Goal: Register for event/course

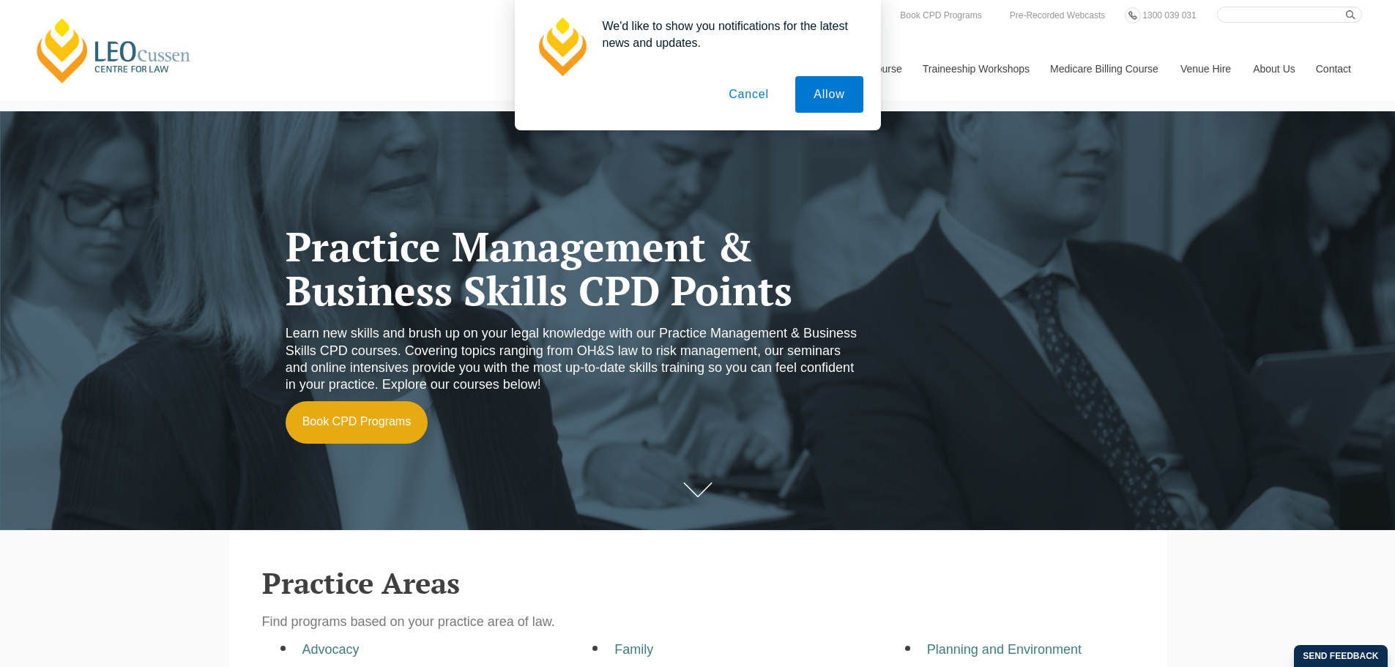
click at [733, 92] on button "Cancel" at bounding box center [748, 94] width 77 height 37
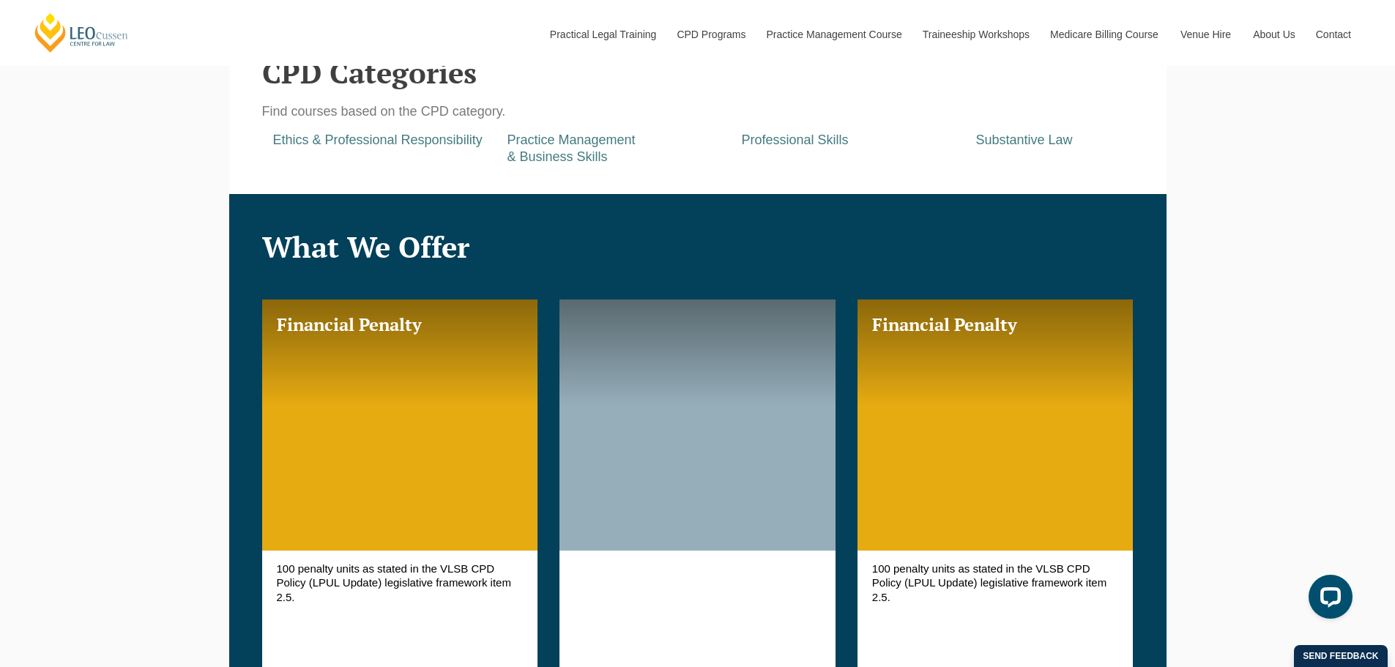
scroll to position [879, 0]
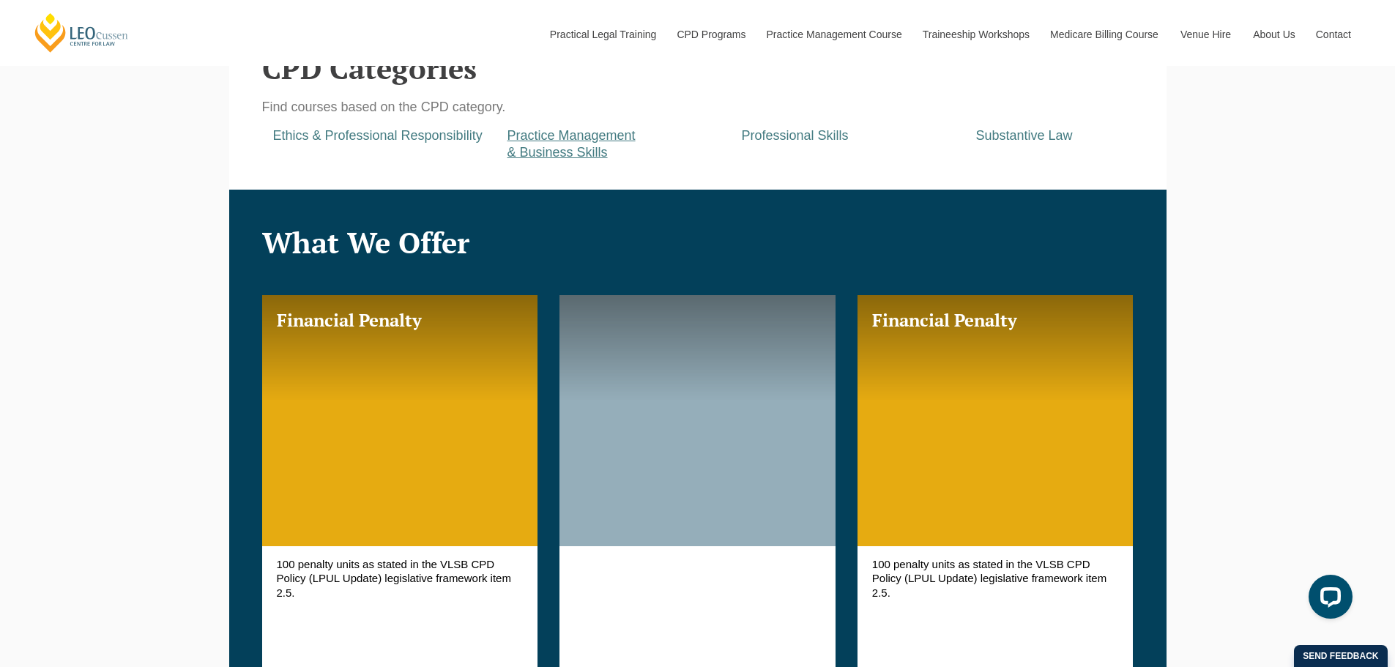
click at [543, 148] on a=pages/cpd-programs&taxons=pages/cpd-programs/cpd-category/practice-management-and-business-skills&_gl=1*g31ye6*_gcl_au*MTUyMTc2MDA5LjE3NTkyMTE2NjU "Practice Management & Business Skills" at bounding box center [571, 143] width 128 height 31
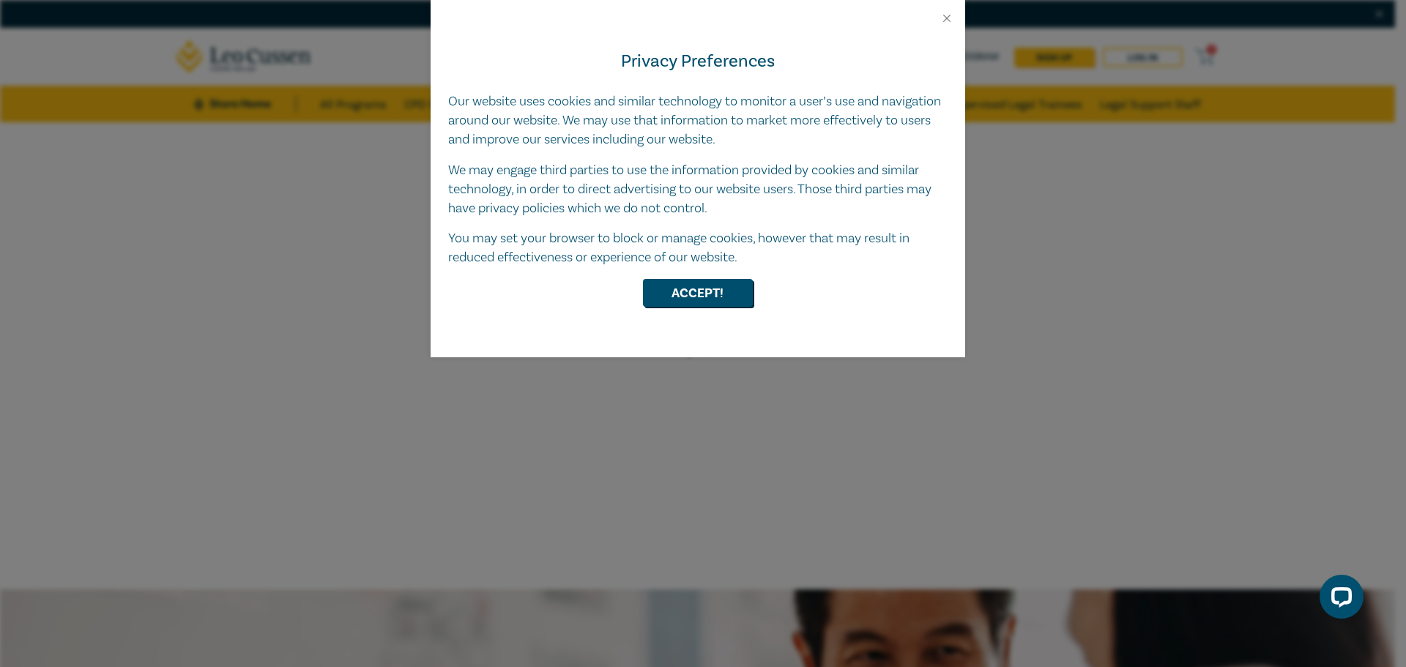
click at [675, 277] on div "Privacy Preferences Our website uses cookies and similar technology to monitor …" at bounding box center [698, 191] width 535 height 332
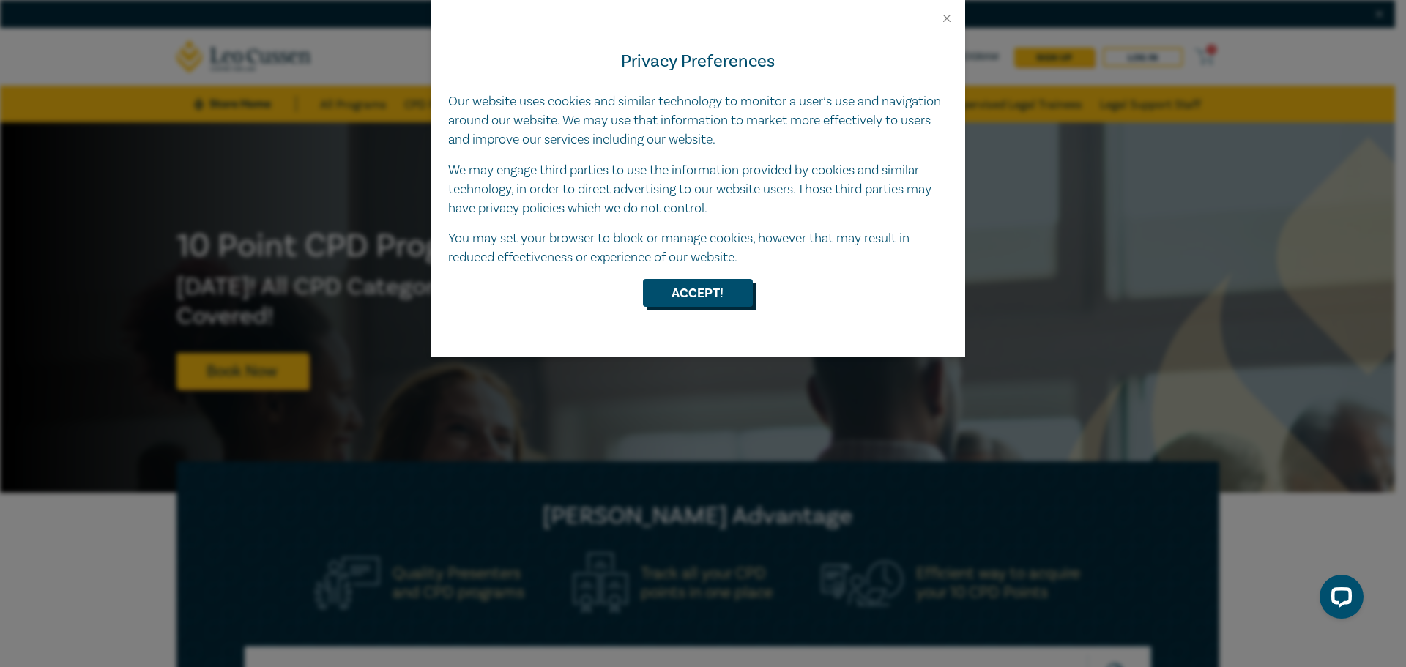
click at [674, 281] on button "Accept!" at bounding box center [698, 293] width 110 height 28
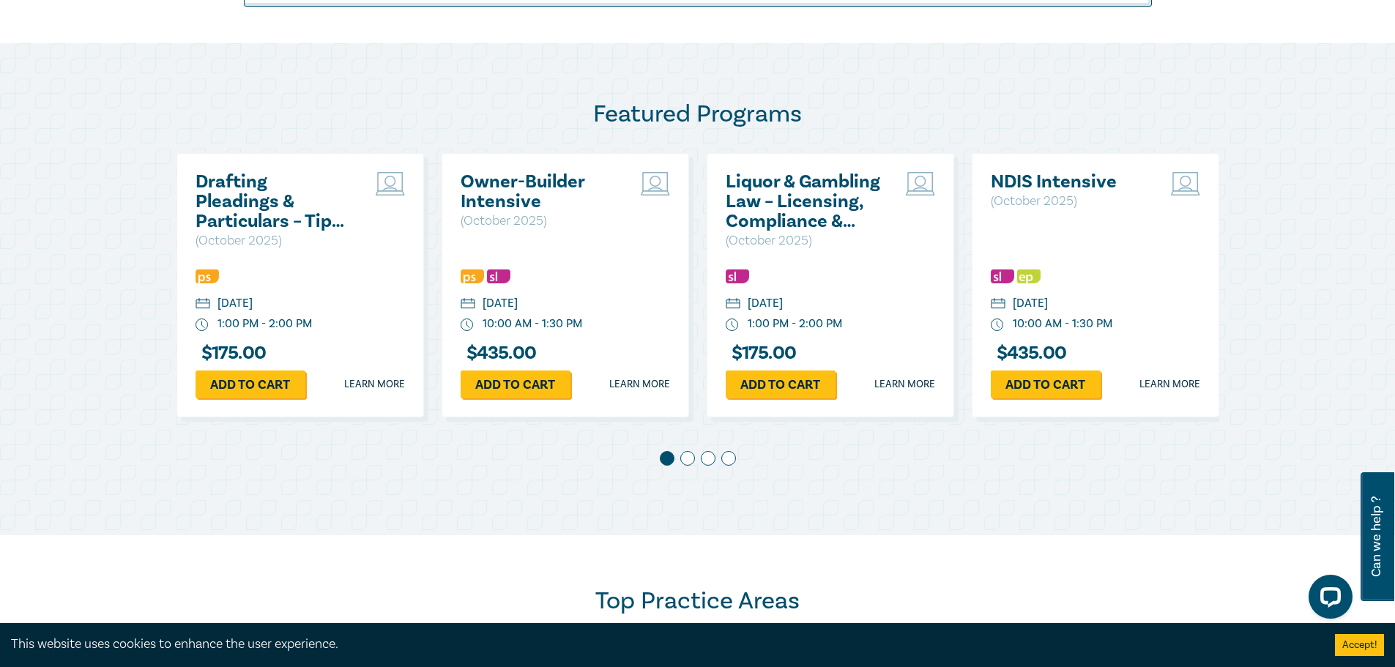
scroll to position [732, 0]
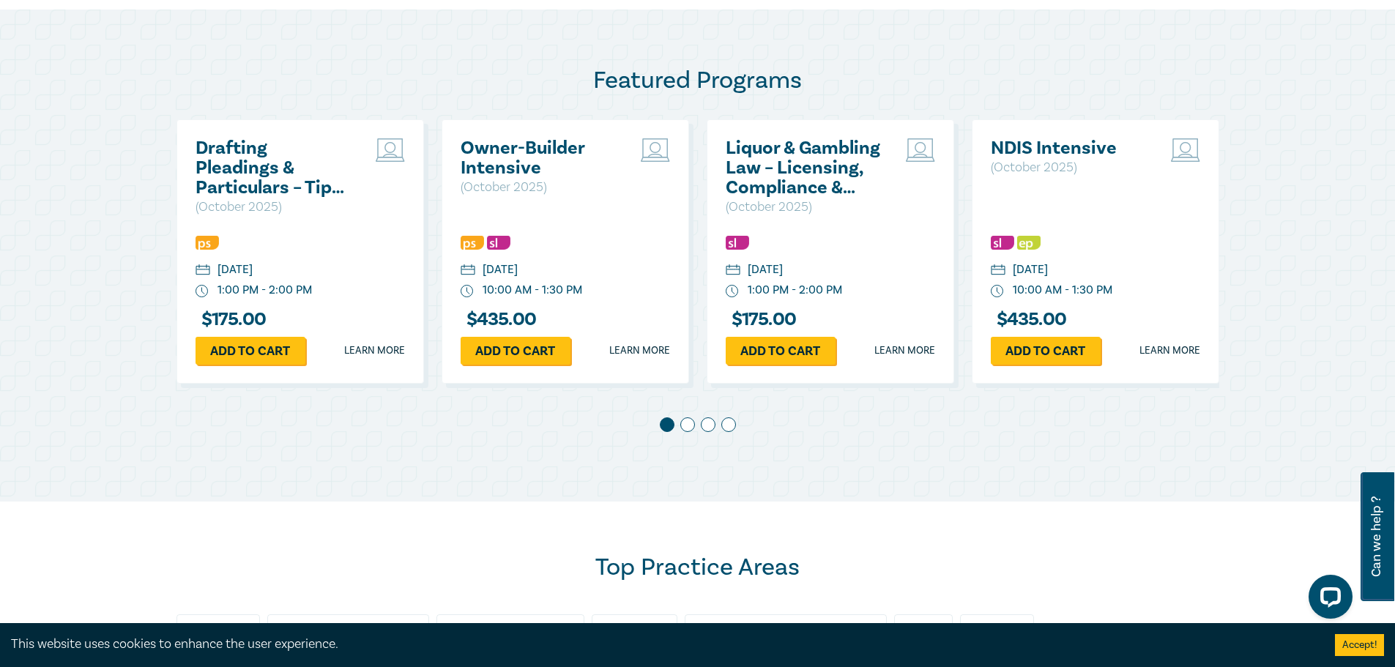
click at [693, 430] on div at bounding box center [697, 427] width 1043 height 21
click at [686, 425] on span at bounding box center [687, 424] width 15 height 15
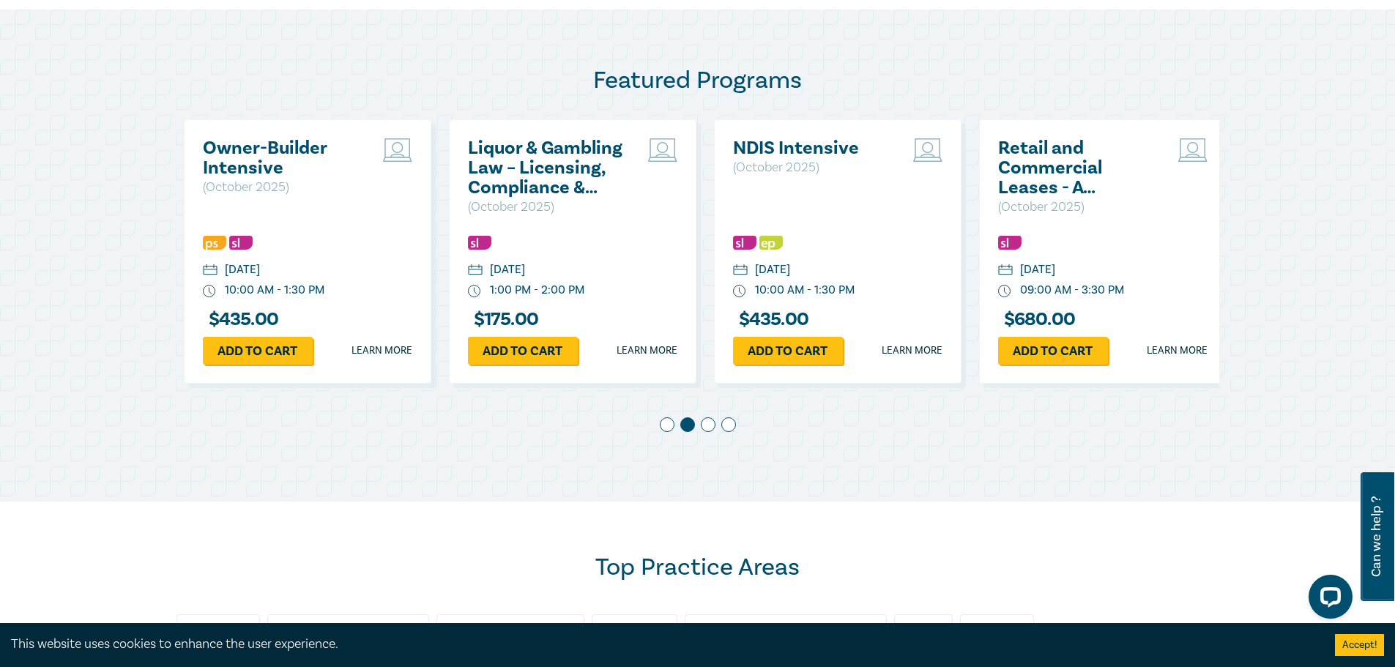
scroll to position [0, 265]
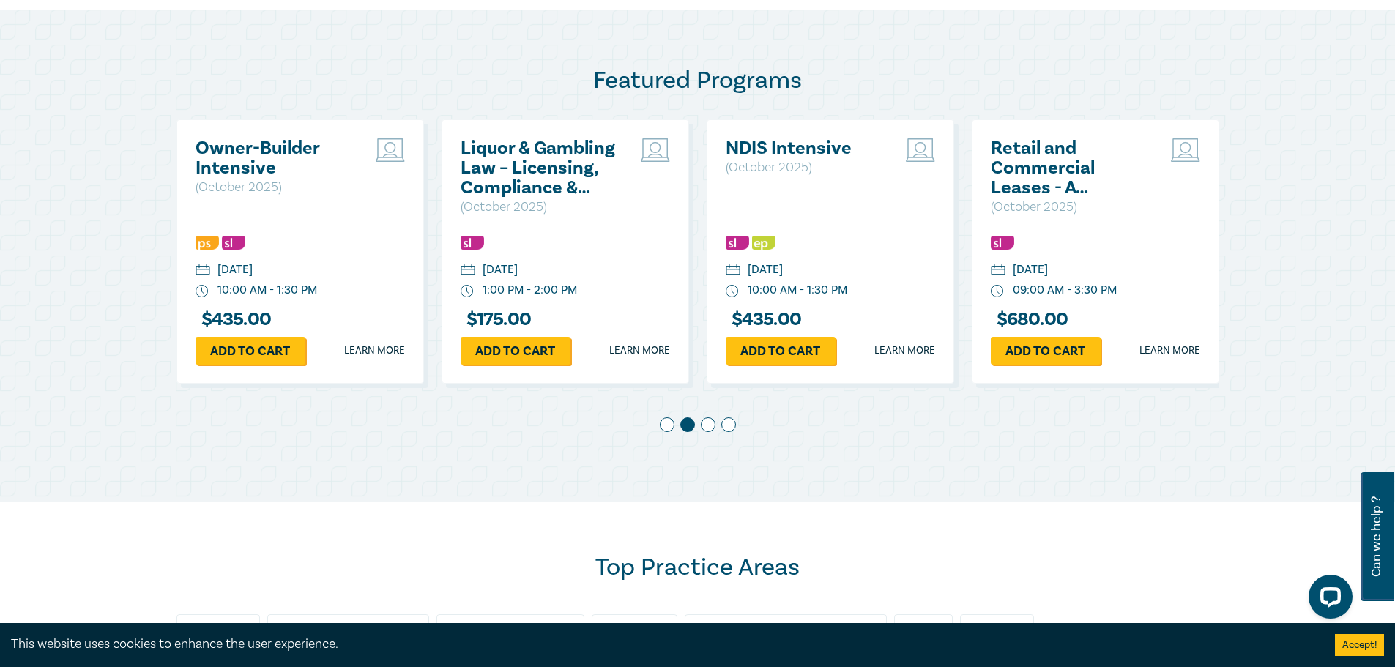
click at [707, 424] on span at bounding box center [708, 424] width 15 height 15
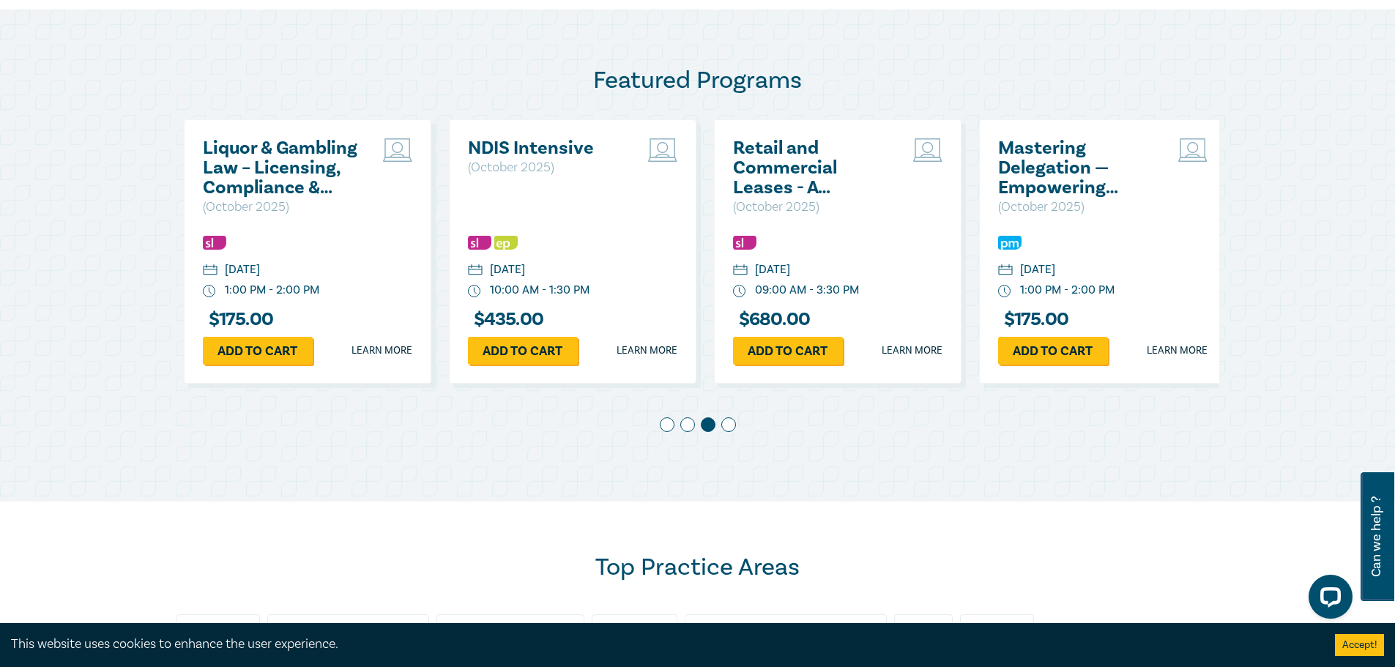
scroll to position [0, 530]
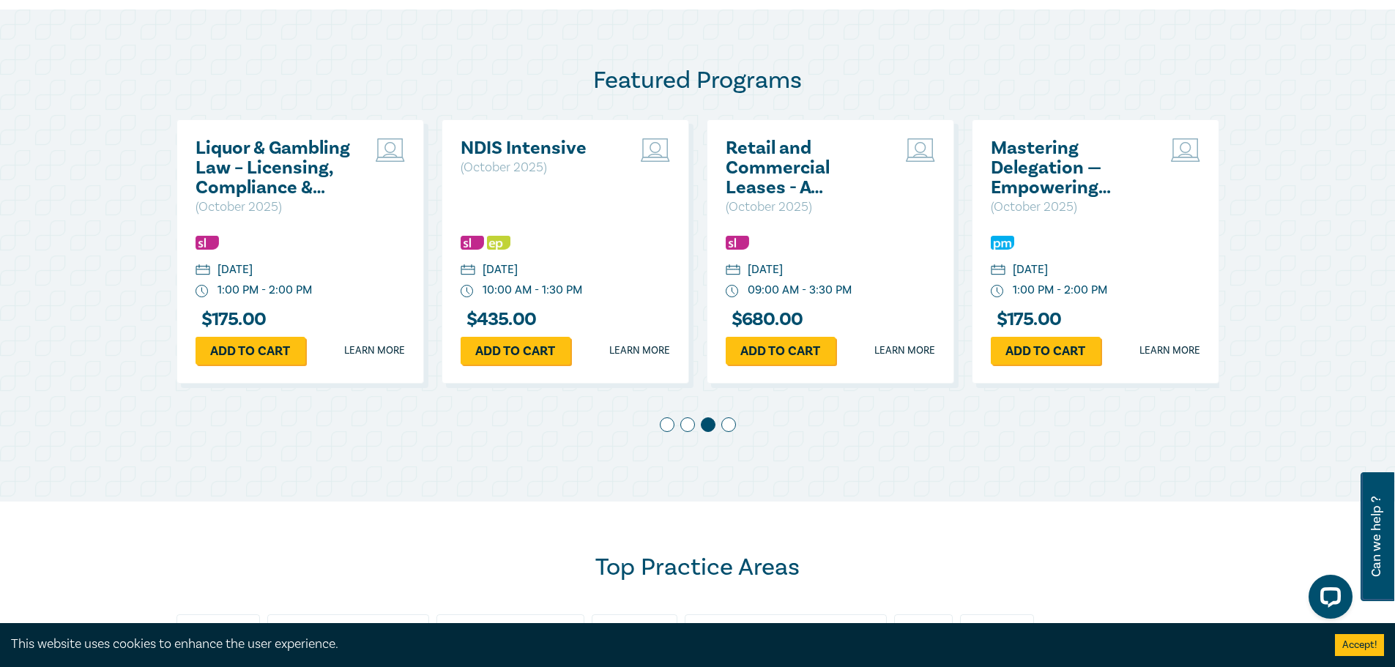
click at [726, 427] on span at bounding box center [728, 424] width 15 height 15
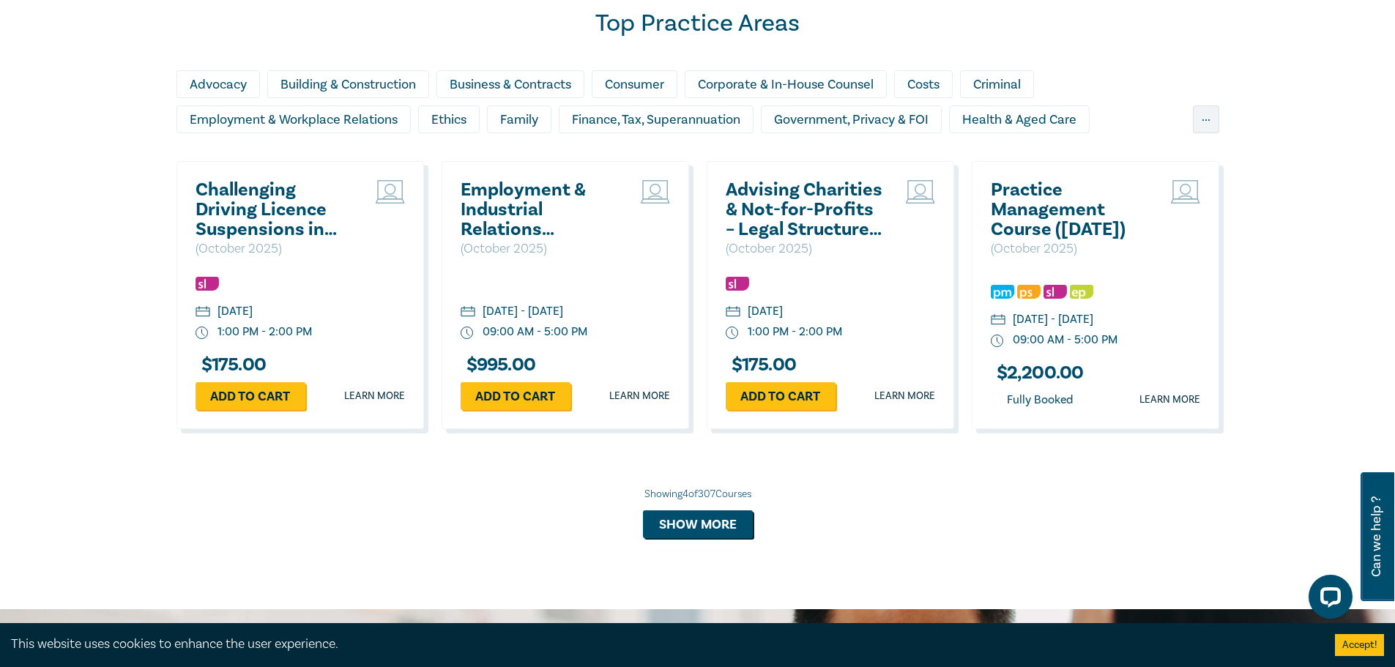
scroll to position [1318, 0]
